Goal: Information Seeking & Learning: Learn about a topic

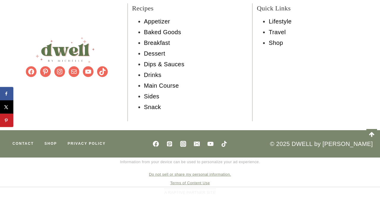
scroll to position [5325, 0]
